Goal: Transaction & Acquisition: Purchase product/service

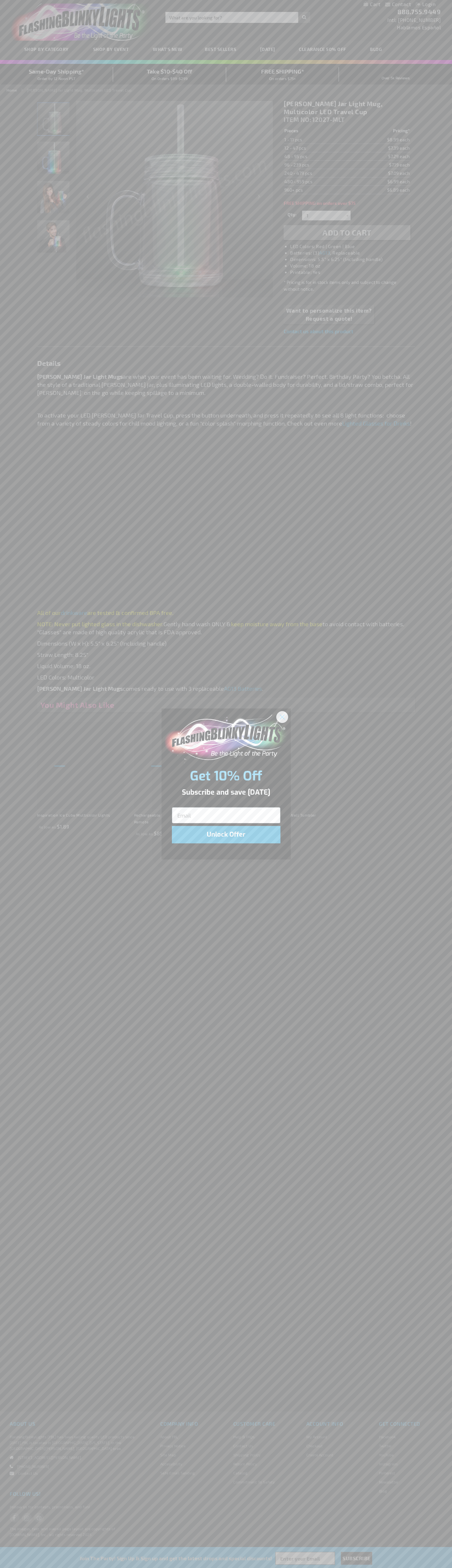
click at [282, 716] on icon "Close dialog" at bounding box center [281, 716] width 4 height 4
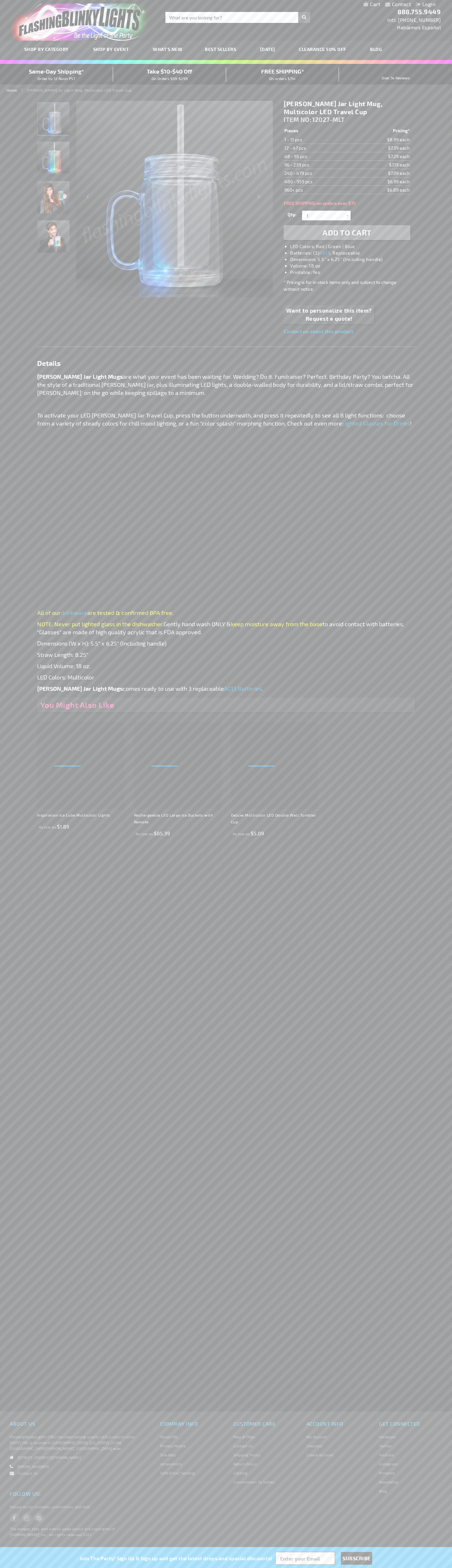
click at [353, 247] on li "LED Colors: Red | Green | Blue" at bounding box center [353, 247] width 126 height 7
click at [347, 233] on span "Add to Cart" at bounding box center [347, 232] width 49 height 9
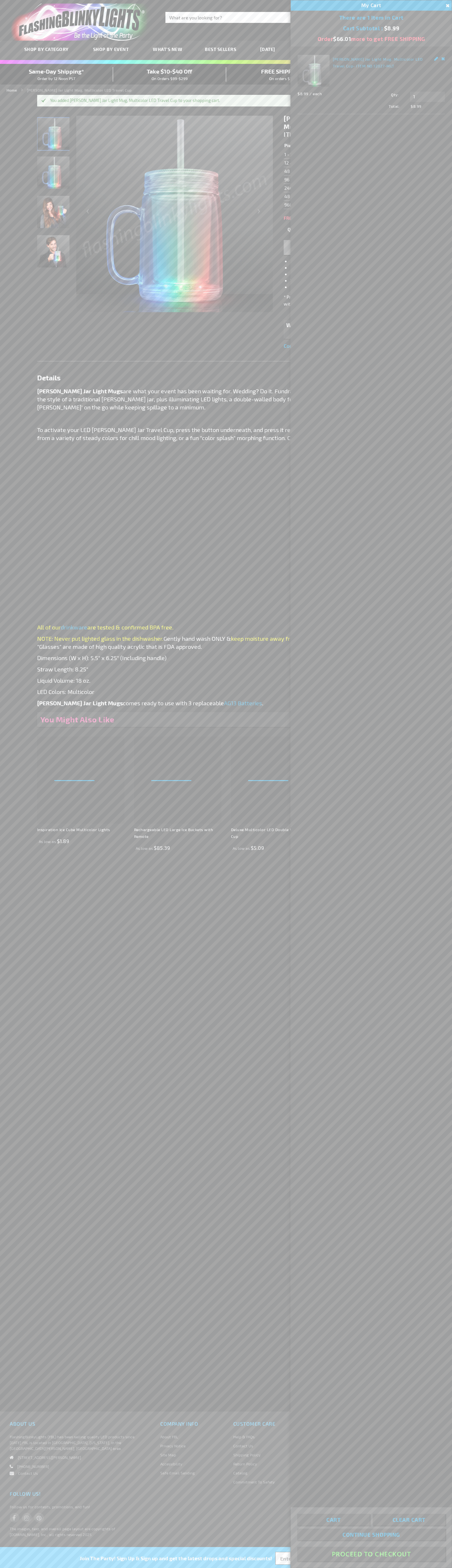
click at [371, 1554] on button "Proceed To Checkout" at bounding box center [371, 1554] width 148 height 15
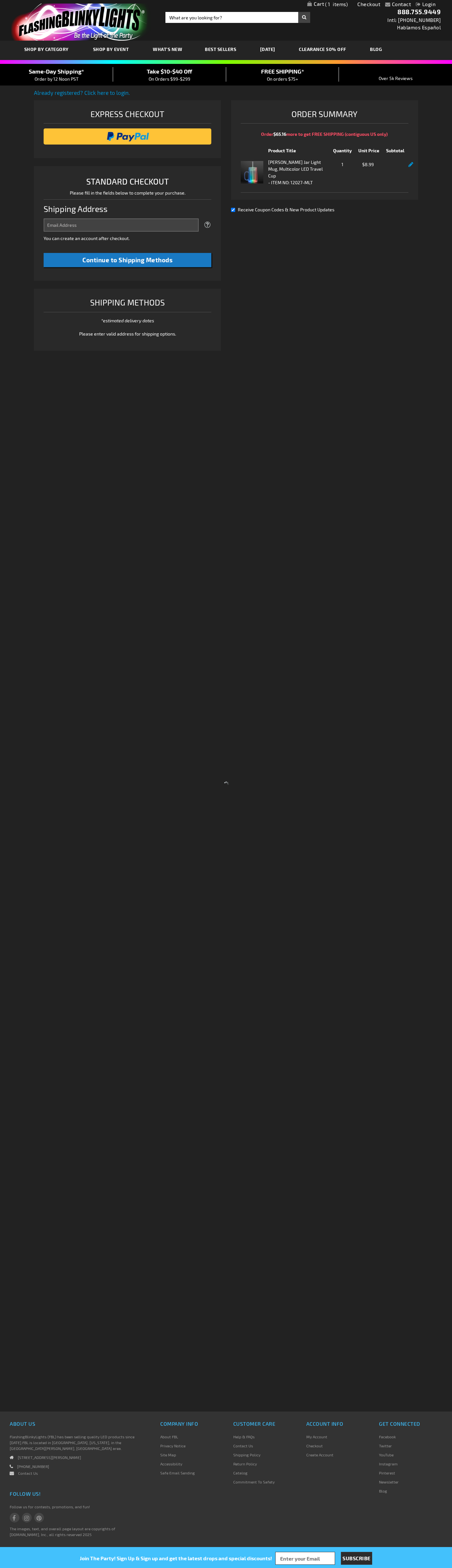
select select "US"
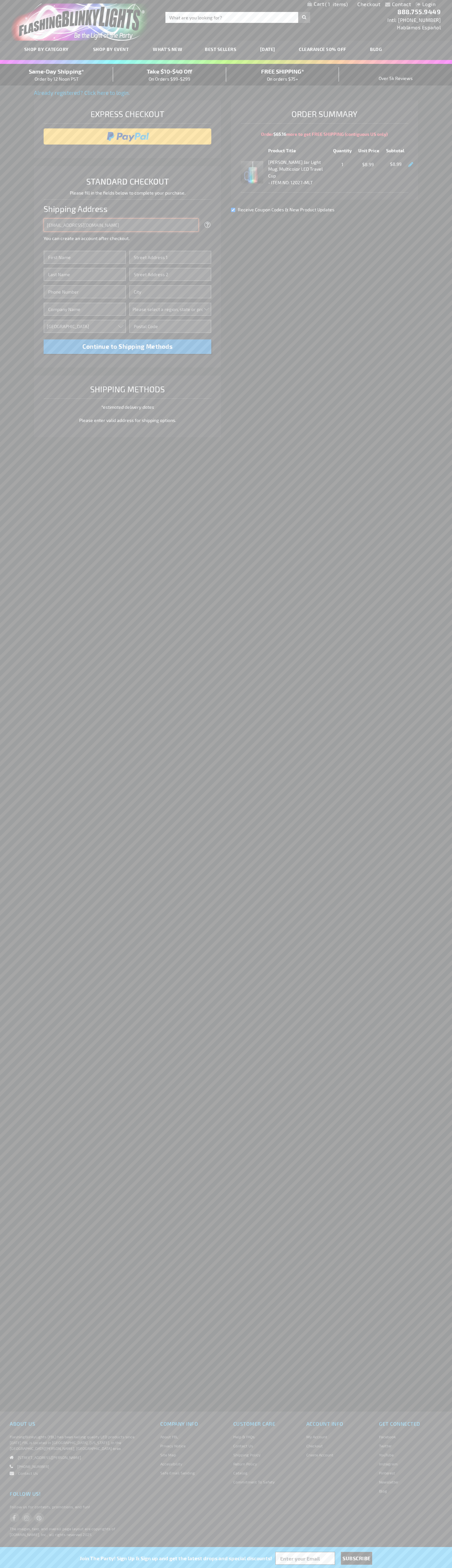
type input "johnsmith005@storebotmail.joonix.net"
type input "John"
type input "401 North Tryon Street"
type input "First floor"
type input "charlotte"
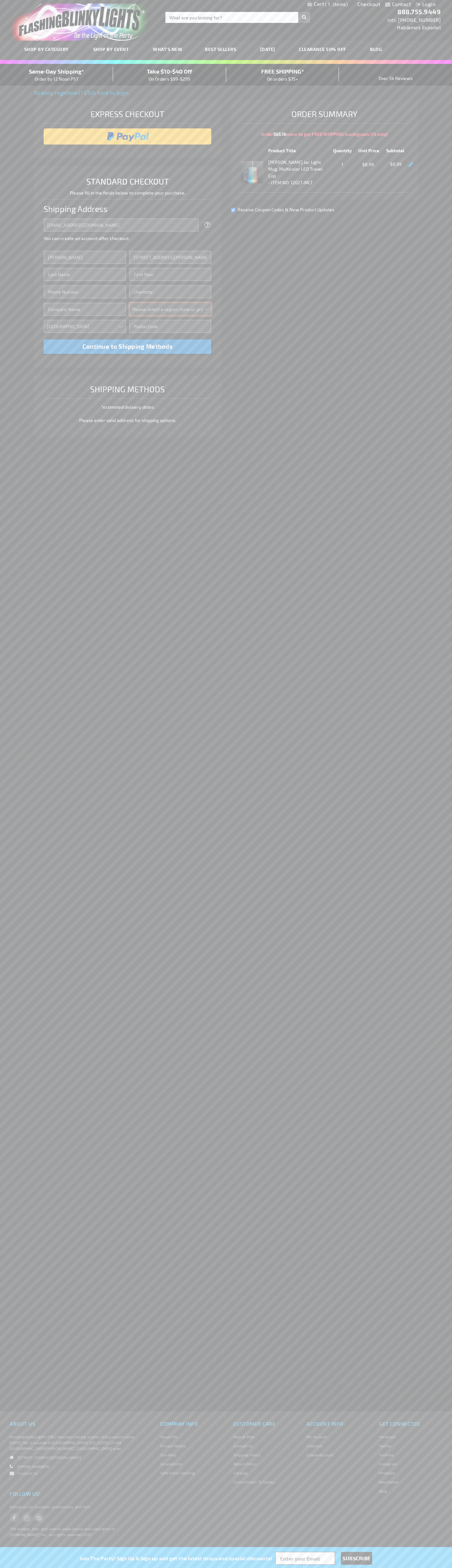
select select "44"
type input "28202"
type input "Smith"
type input "6502530000"
type input "John Smith"
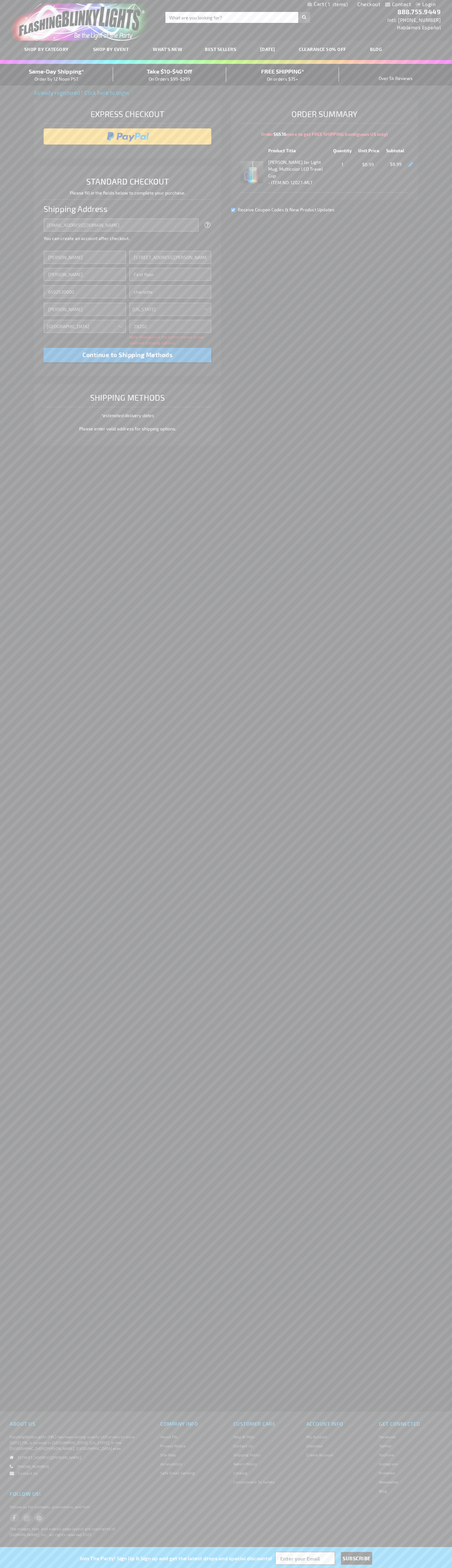
click at [57, 75] on div "Same-Day Shipping* Order by 12 Noon PST" at bounding box center [57, 74] width 113 height 15
click at [127, 136] on input "image" at bounding box center [127, 136] width 161 height 13
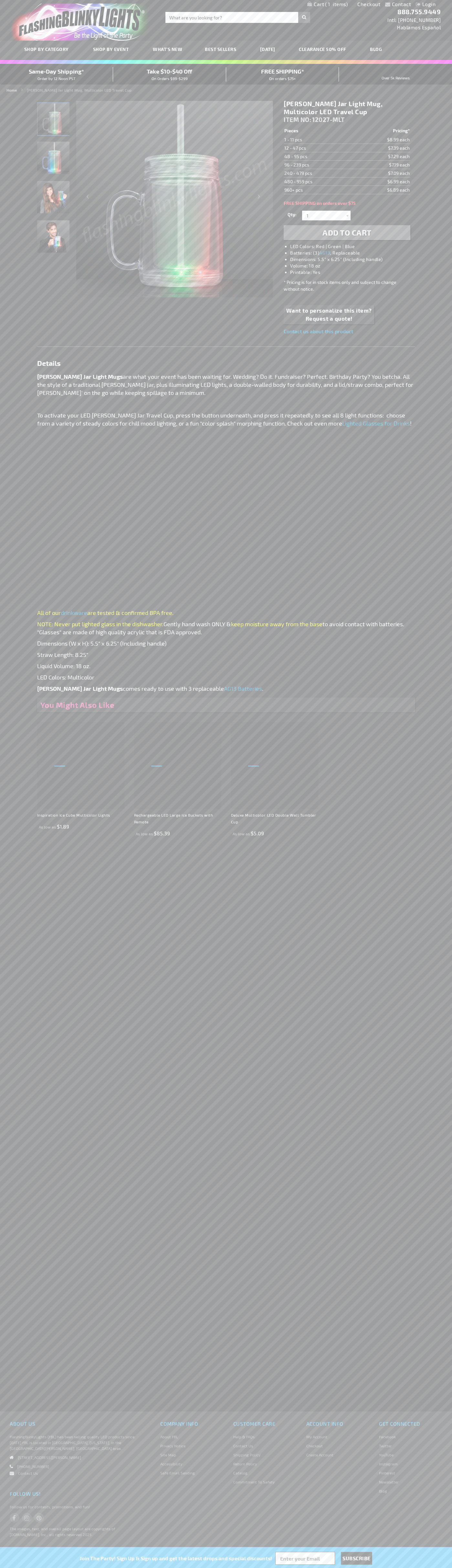
click at [327, 4] on span "1" at bounding box center [336, 4] width 23 height 6
